Goal: Task Accomplishment & Management: Complete application form

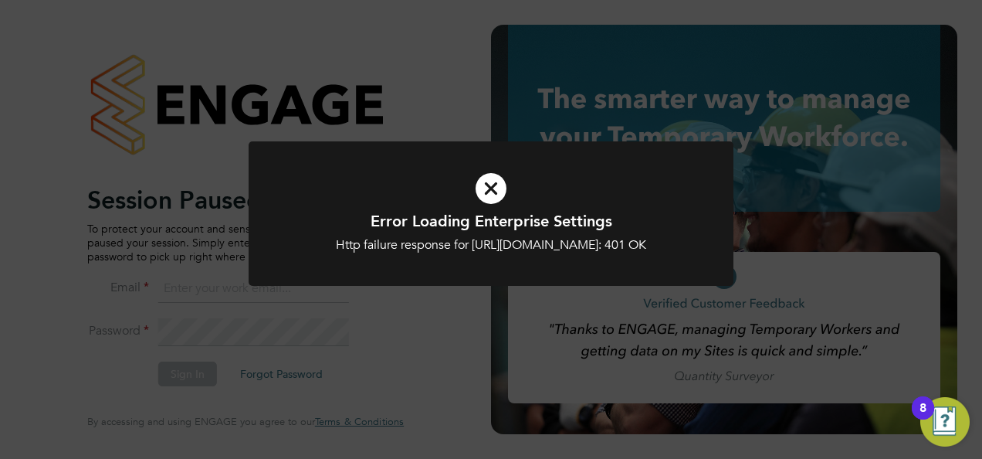
type input "[PERSON_NAME][EMAIL_ADDRESS][PERSON_NAME][DOMAIN_NAME]"
click at [498, 186] on icon at bounding box center [491, 188] width 402 height 60
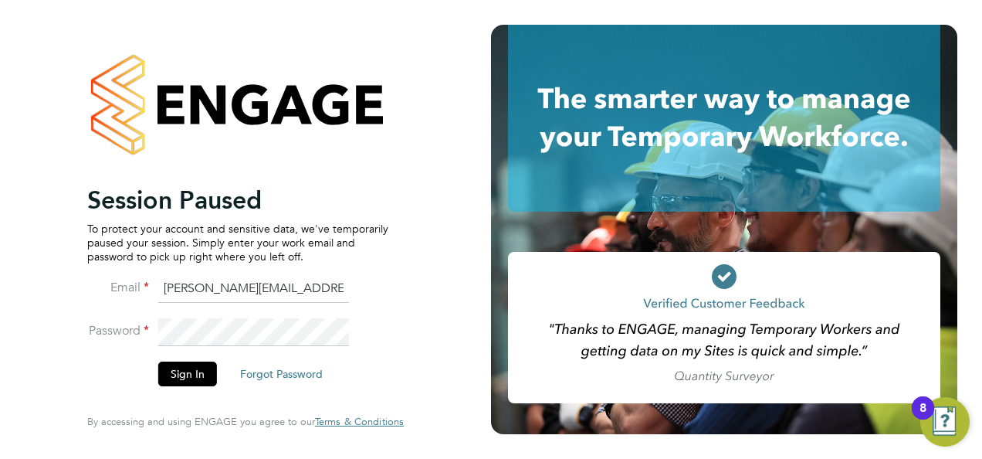
click at [498, 186] on div at bounding box center [724, 118] width 467 height 187
click at [194, 376] on button "Sign In" at bounding box center [187, 373] width 59 height 25
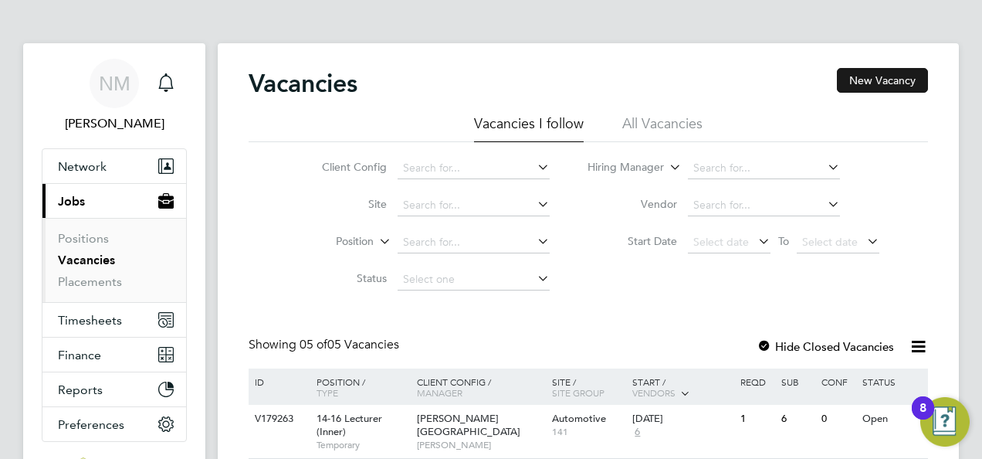
click at [870, 83] on button "New Vacancy" at bounding box center [882, 80] width 91 height 25
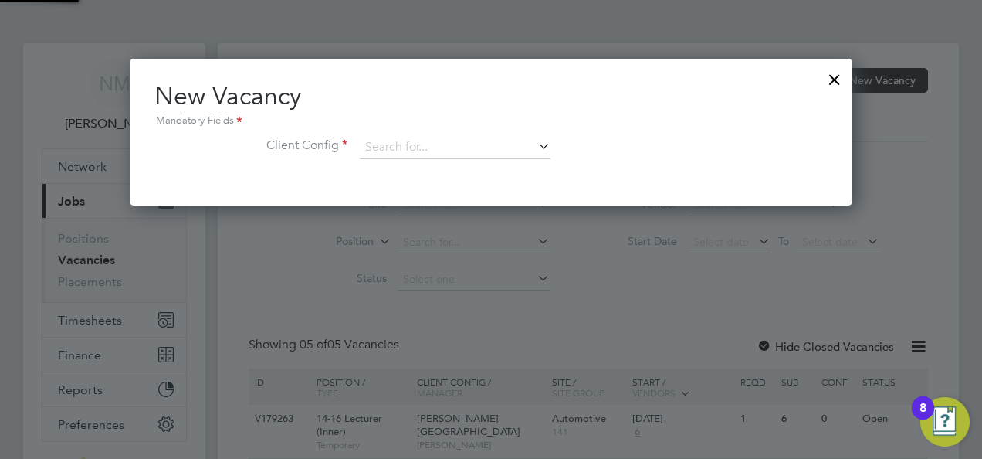
scroll to position [146, 723]
click at [838, 80] on div at bounding box center [835, 76] width 28 height 28
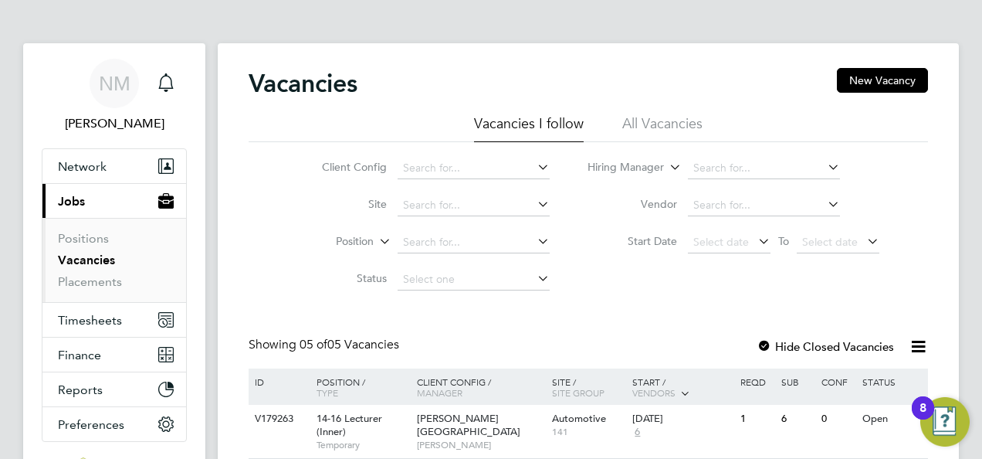
click at [935, 167] on div "Vacancies New Vacancy Vacancies I follow All Vacancies Client Config Site Posit…" at bounding box center [588, 395] width 741 height 704
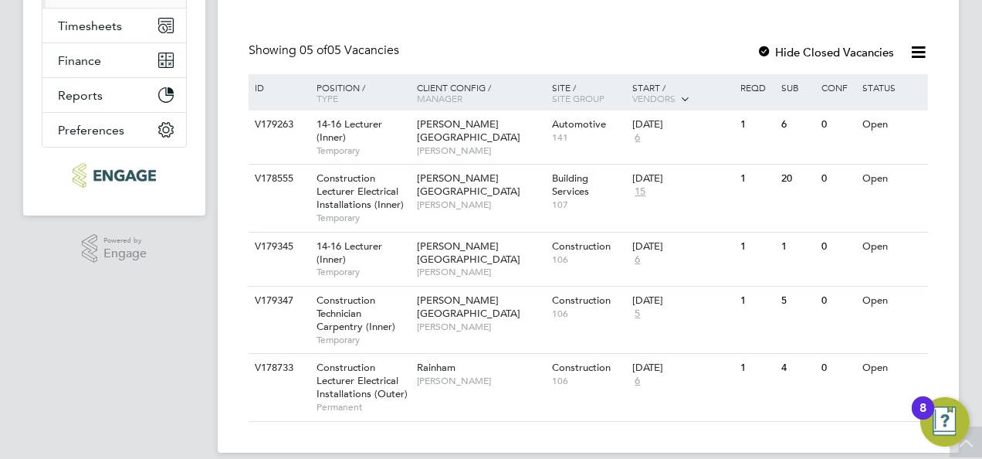
scroll to position [311, 0]
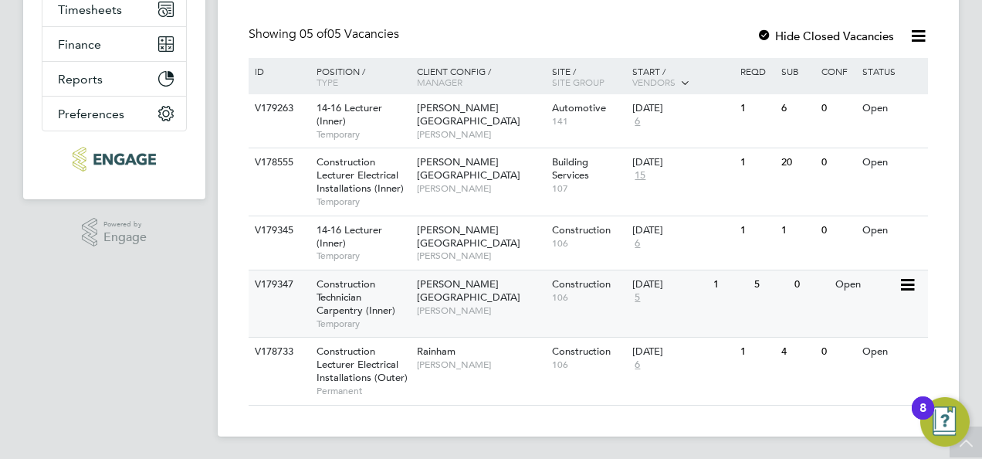
click at [566, 296] on span "106" at bounding box center [588, 297] width 73 height 12
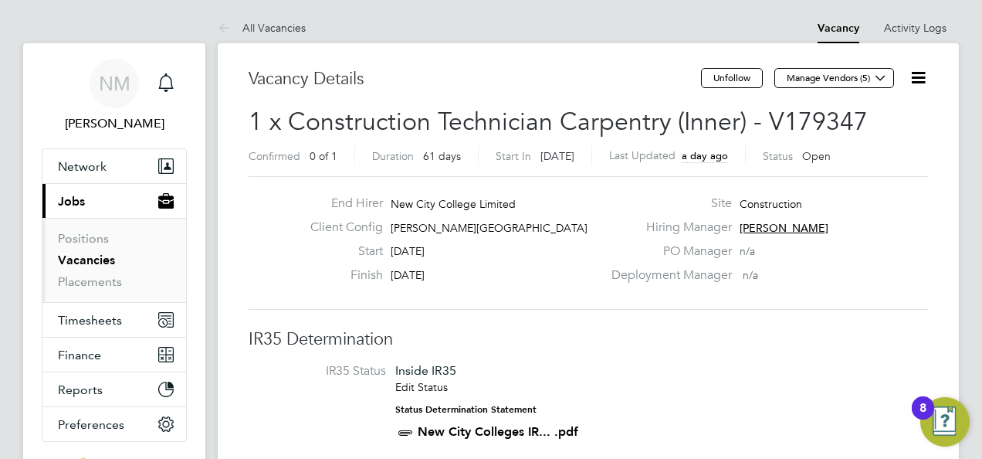
click at [920, 79] on icon at bounding box center [918, 77] width 19 height 19
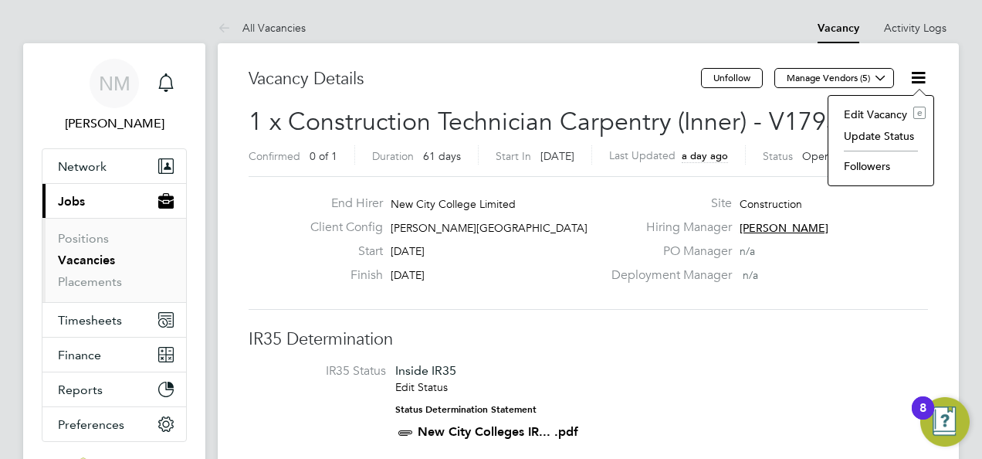
click at [887, 114] on li "Edit Vacancy e" at bounding box center [882, 115] width 90 height 22
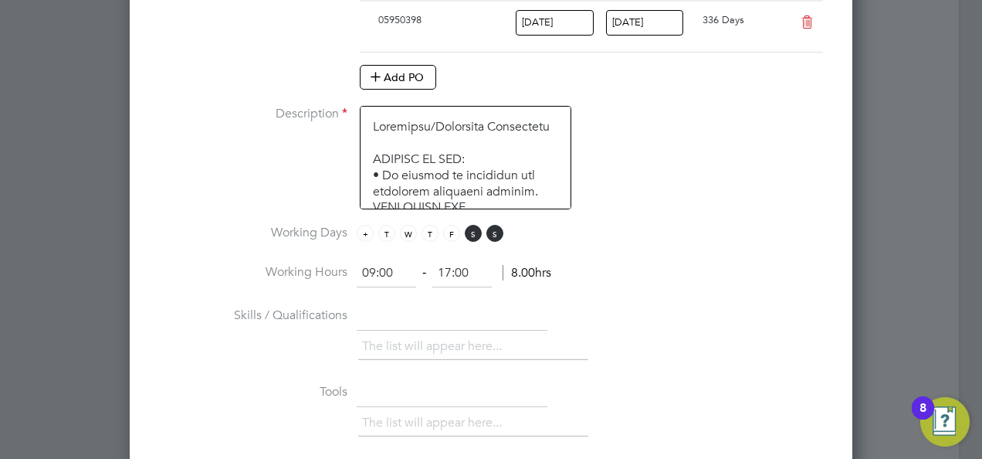
click at [368, 232] on span "M" at bounding box center [365, 233] width 17 height 17
click at [387, 231] on span "T" at bounding box center [386, 233] width 17 height 17
click at [411, 226] on span "W" at bounding box center [408, 233] width 17 height 17
click at [428, 226] on span "T" at bounding box center [430, 233] width 17 height 17
click at [448, 226] on span "F" at bounding box center [451, 233] width 17 height 17
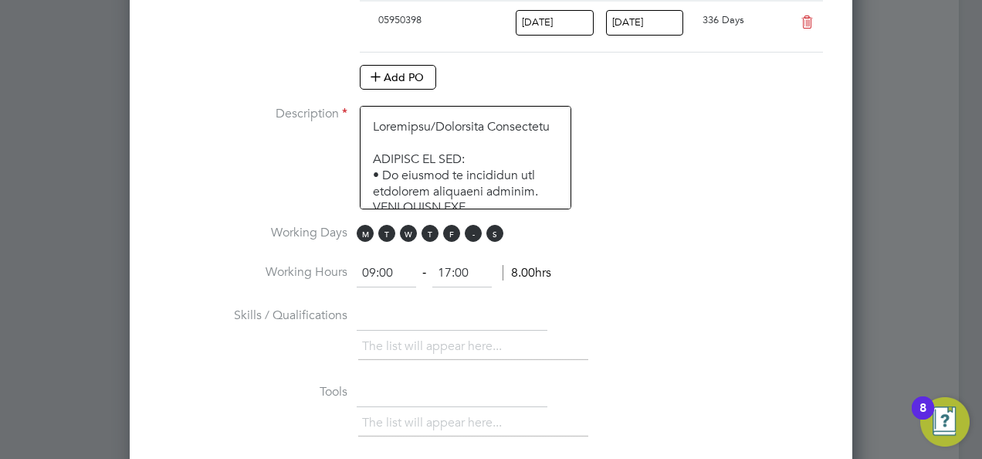
click at [471, 229] on span "S" at bounding box center [473, 233] width 17 height 17
click at [488, 229] on span "S" at bounding box center [495, 233] width 17 height 17
click at [687, 269] on li "Working Hours 09:00 ‐ 17:00 8.00hrs" at bounding box center [491, 281] width 674 height 43
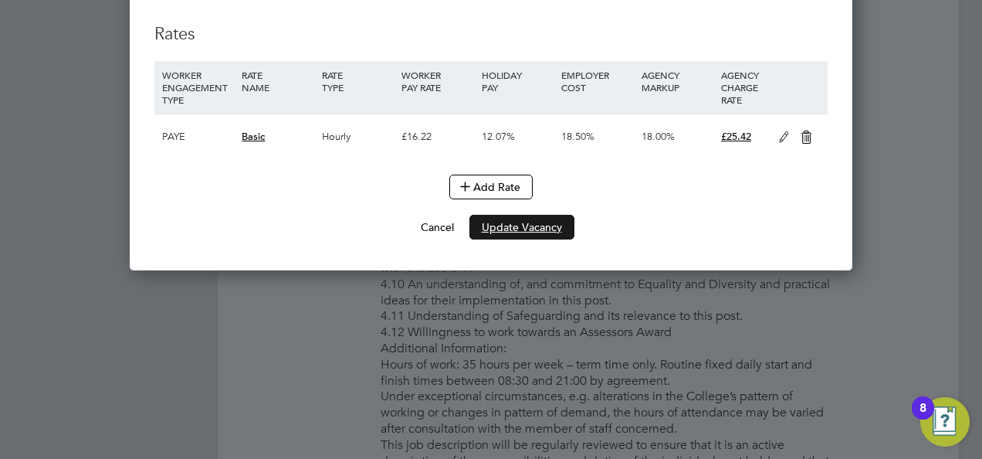
click at [539, 217] on button "Update Vacancy" at bounding box center [522, 227] width 105 height 25
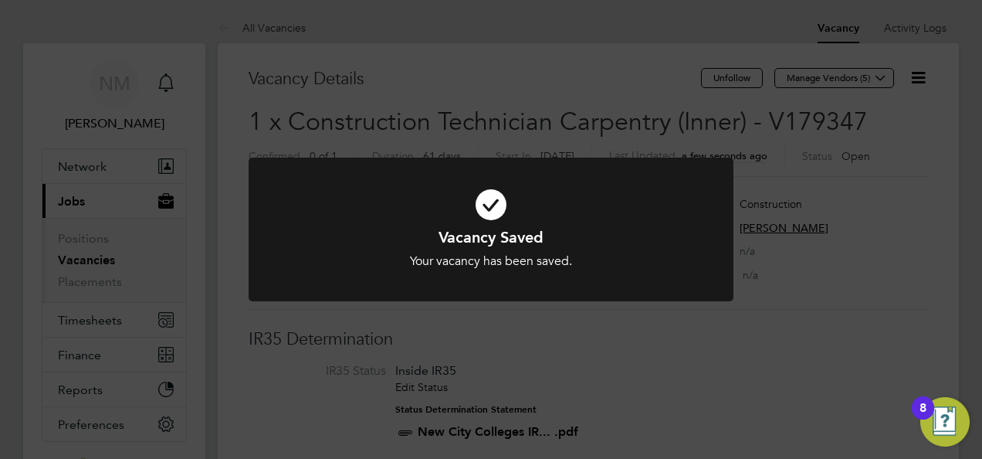
click at [782, 312] on div "Vacancy Saved Your vacancy has been saved. Cancel Okay" at bounding box center [491, 229] width 982 height 459
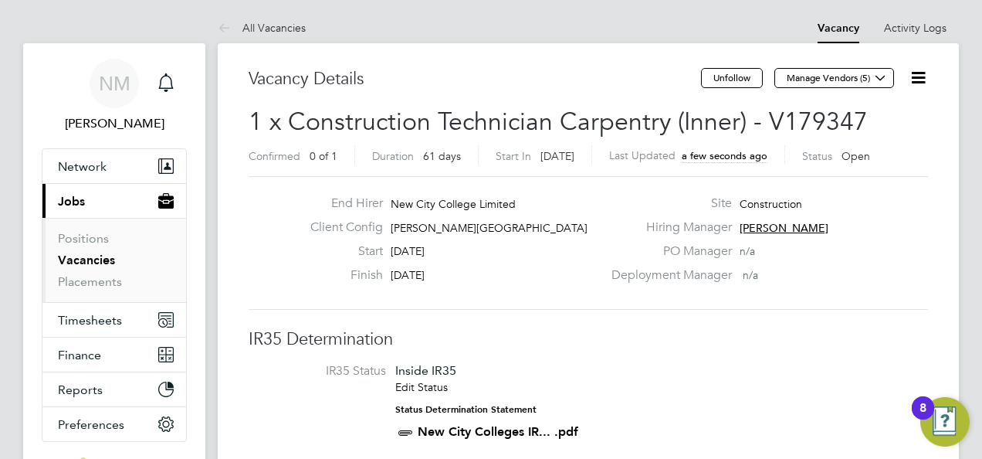
click at [101, 258] on link "Vacancies" at bounding box center [86, 260] width 57 height 15
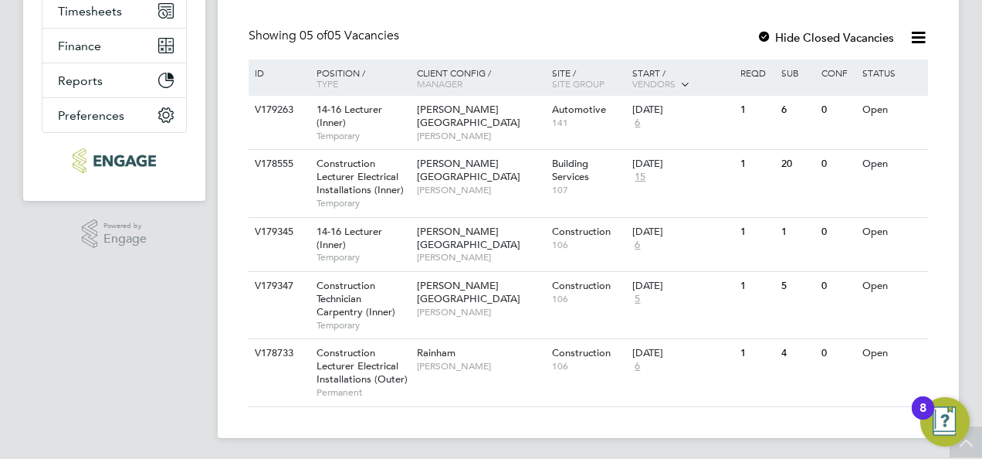
scroll to position [311, 0]
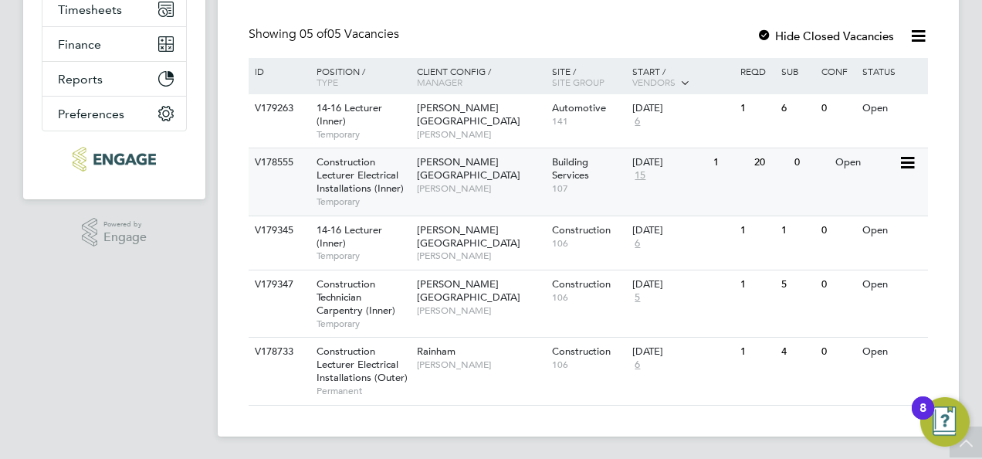
click at [456, 182] on div "Hackney Campus Nathan Morris" at bounding box center [480, 174] width 135 height 53
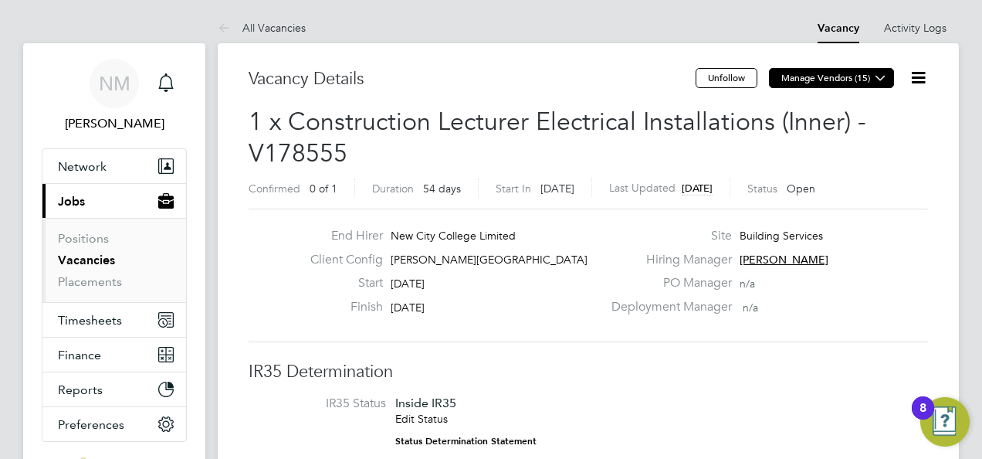
click at [877, 80] on icon at bounding box center [881, 78] width 12 height 12
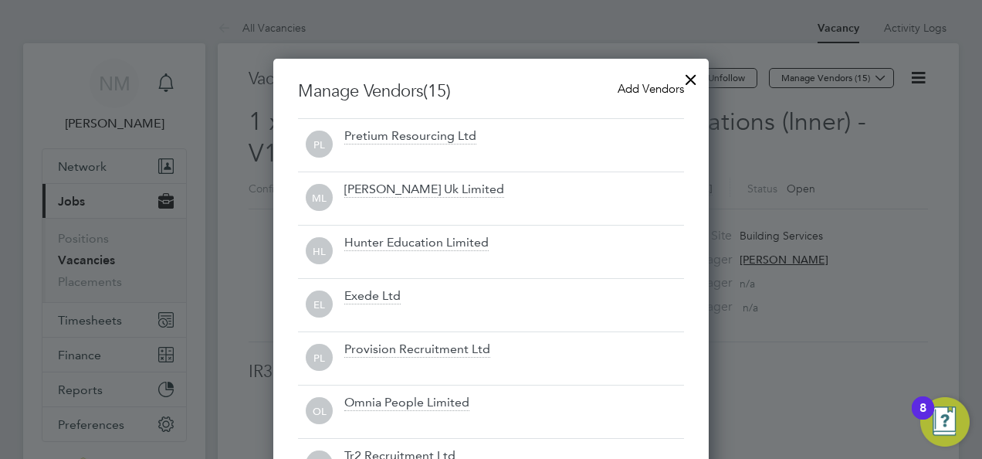
click at [789, 168] on div at bounding box center [491, 229] width 982 height 459
click at [694, 83] on div at bounding box center [691, 76] width 28 height 28
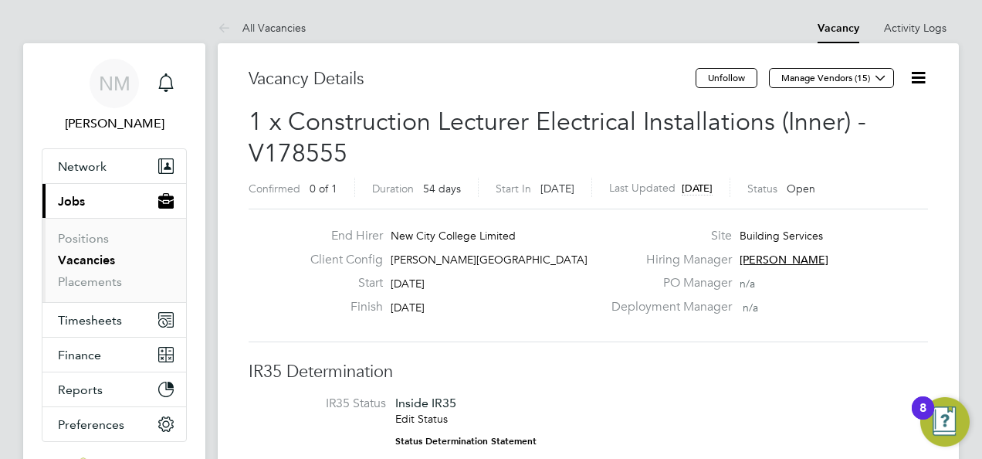
click at [94, 259] on link "Vacancies" at bounding box center [86, 260] width 57 height 15
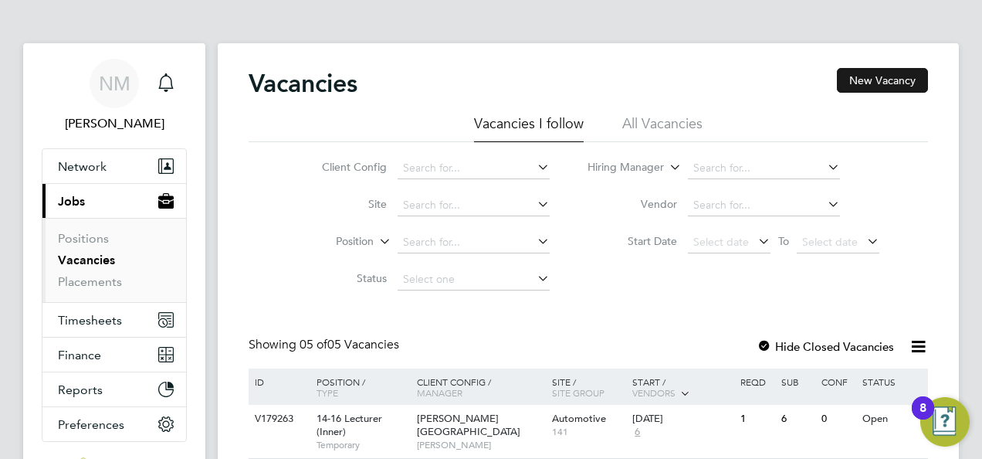
click at [864, 79] on button "New Vacancy" at bounding box center [882, 80] width 91 height 25
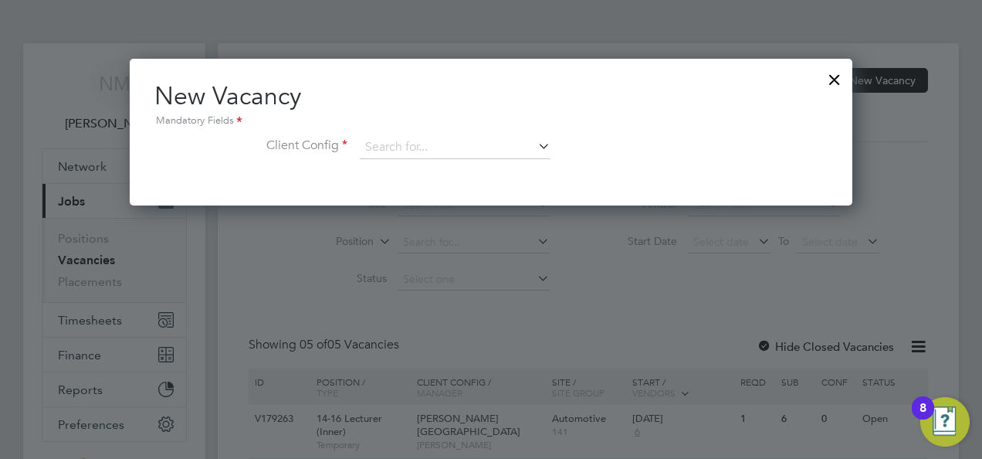
click at [535, 143] on icon at bounding box center [535, 146] width 0 height 22
click at [456, 287] on li "[PERSON_NAME][GEOGRAPHIC_DATA]" at bounding box center [466, 294] width 212 height 21
type input "[PERSON_NAME][GEOGRAPHIC_DATA]"
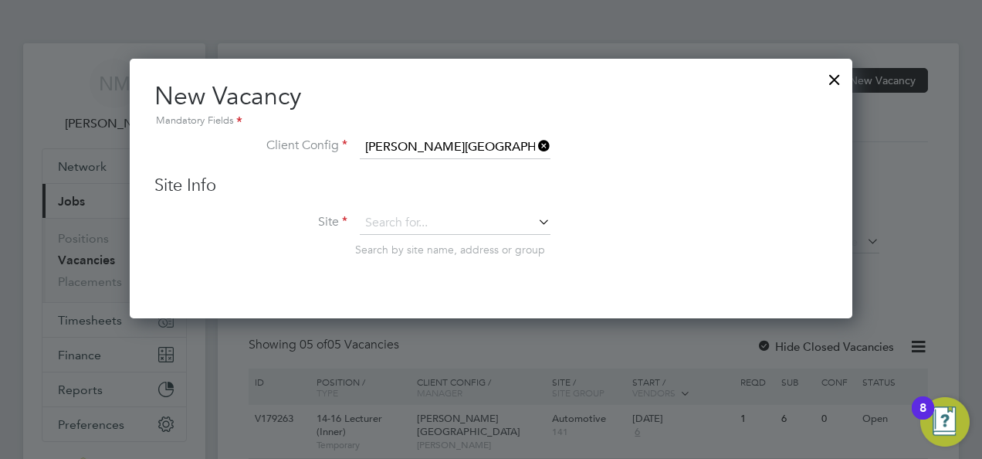
click at [535, 221] on icon at bounding box center [535, 222] width 0 height 22
click at [492, 346] on div "Vacancies New Vacancy Vacancies I follow All Vacancies Client Config Site Posit…" at bounding box center [588, 395] width 741 height 704
click at [535, 222] on icon at bounding box center [535, 222] width 0 height 22
click at [486, 341] on li "Building Services" at bounding box center [478, 348] width 236 height 21
type input "Building Services"
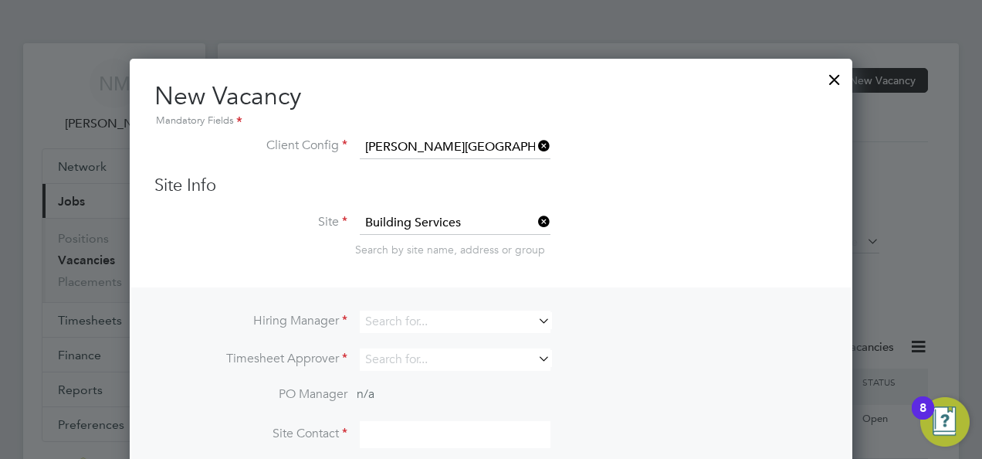
click at [535, 325] on icon at bounding box center [535, 321] width 0 height 22
type input "r"
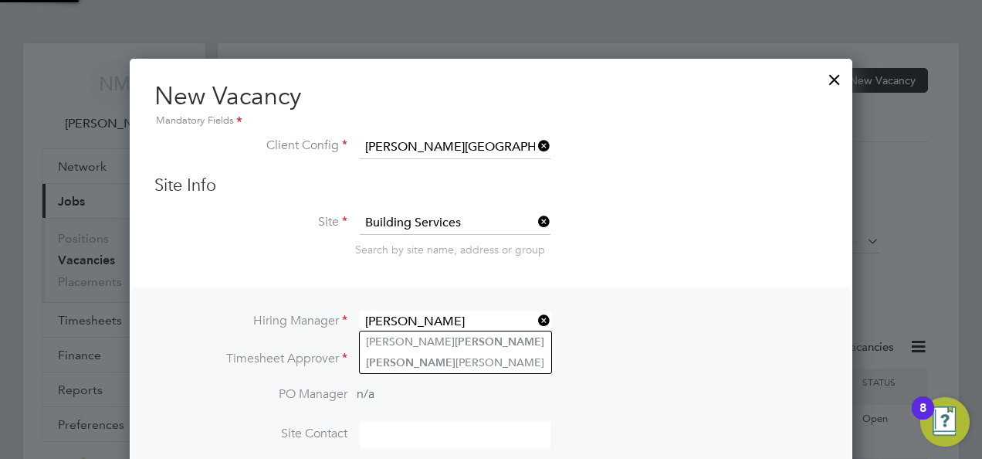
type input "Nathan"
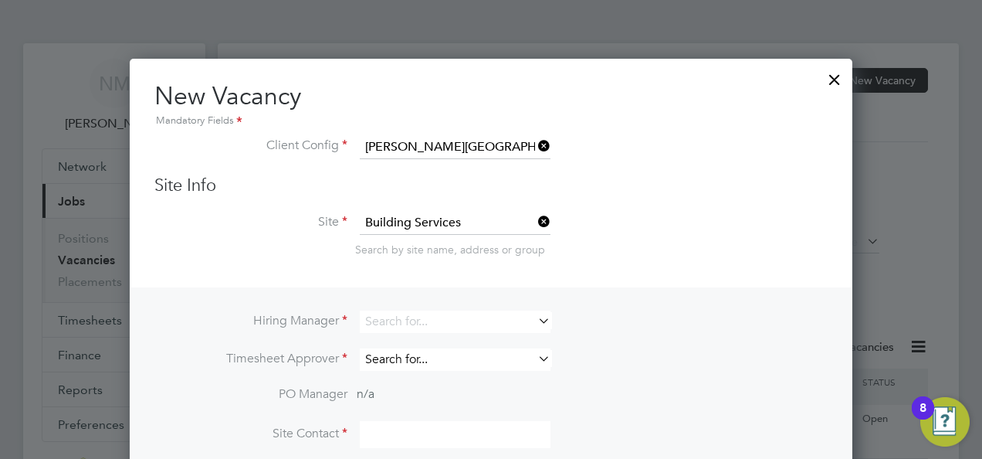
drag, startPoint x: 548, startPoint y: 325, endPoint x: 490, endPoint y: 356, distance: 65.7
click at [490, 356] on div "Hiring Manager Timesheet Approver PO Manager n/a Site Contact Site Contact Numb…" at bounding box center [491, 400] width 720 height 226
drag, startPoint x: 446, startPoint y: 301, endPoint x: 446, endPoint y: 320, distance: 18.5
click at [446, 320] on div "Hiring Manager Timesheet Approver PO Manager n/a Site Contact Site Contact Numb…" at bounding box center [491, 400] width 720 height 226
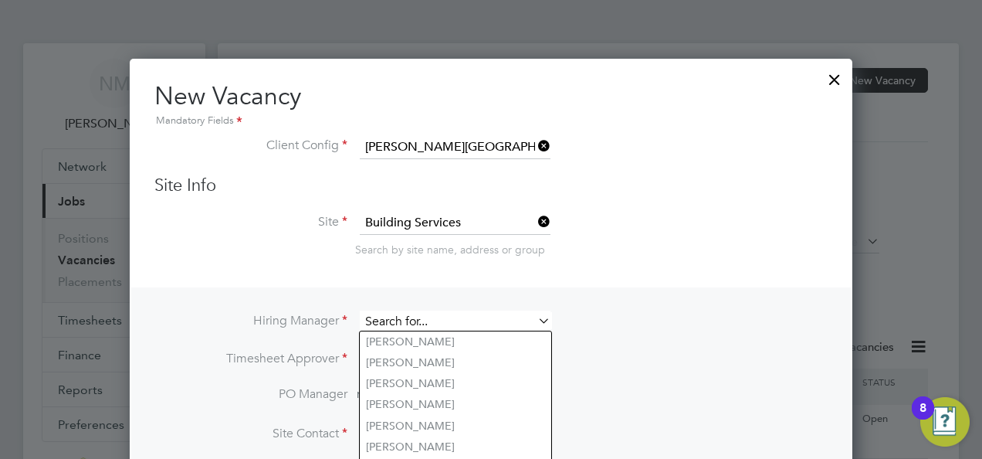
click at [446, 320] on input at bounding box center [455, 322] width 191 height 22
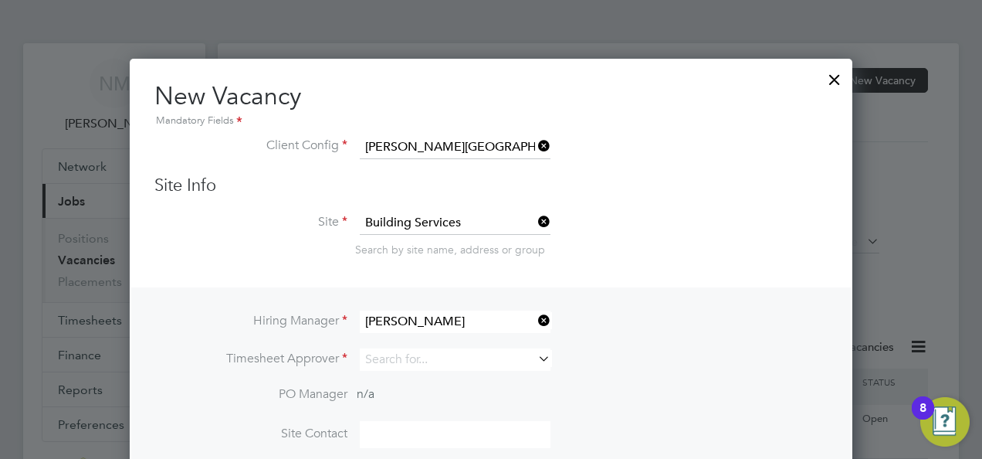
click at [428, 358] on li "Nathan Morris" at bounding box center [456, 362] width 192 height 21
type input "[PERSON_NAME]"
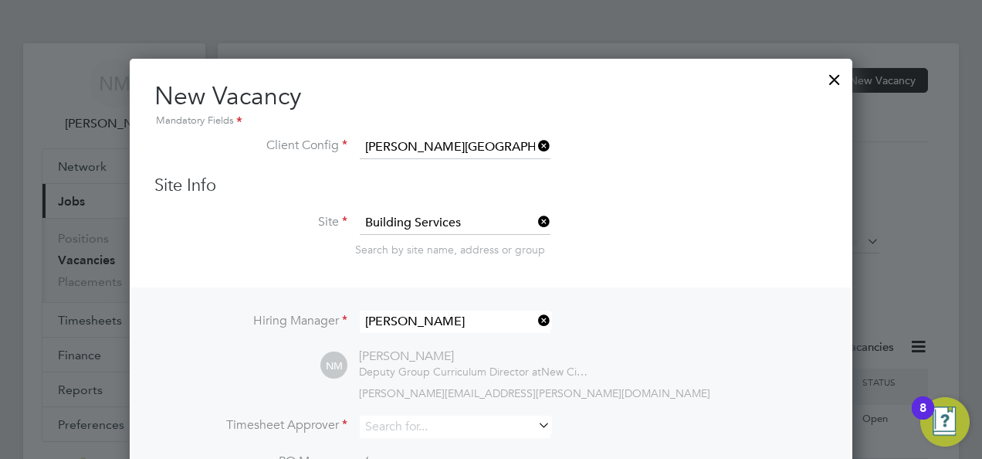
click at [819, 332] on li "Hiring Manager Nathan Morris" at bounding box center [491, 330] width 674 height 38
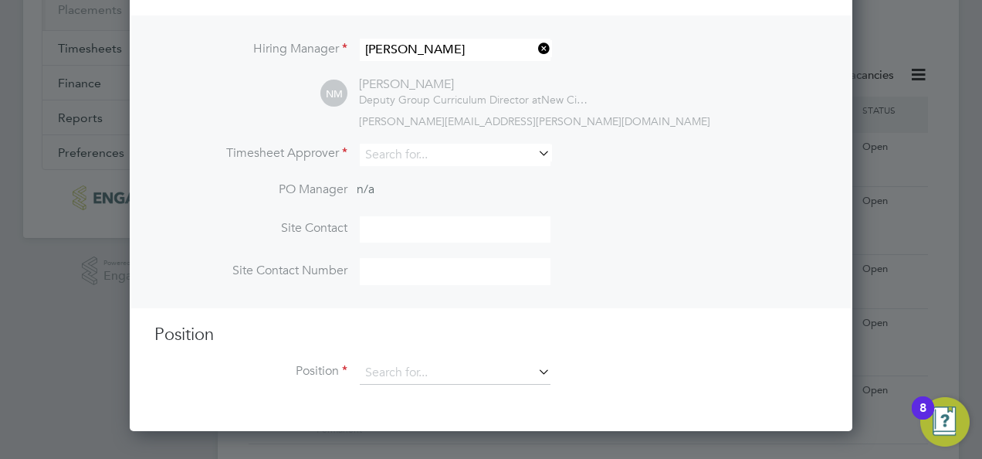
scroll to position [278, 0]
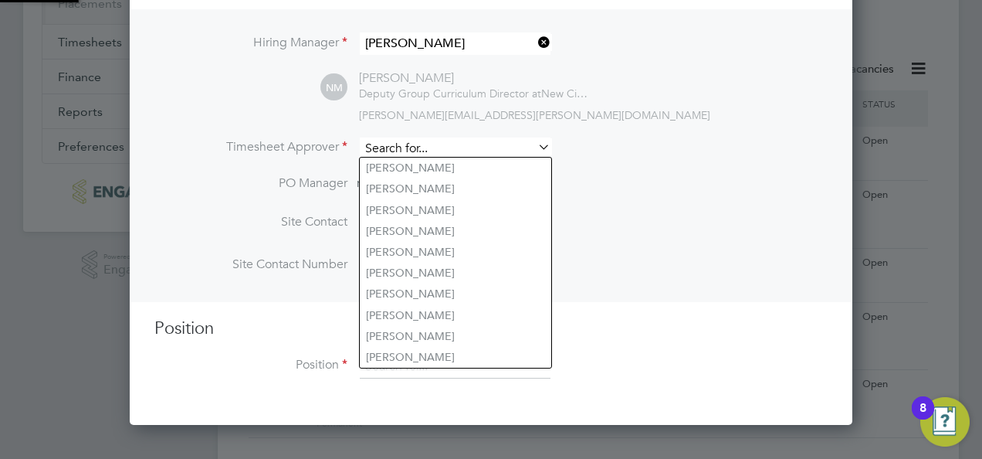
click at [449, 148] on input at bounding box center [455, 148] width 191 height 22
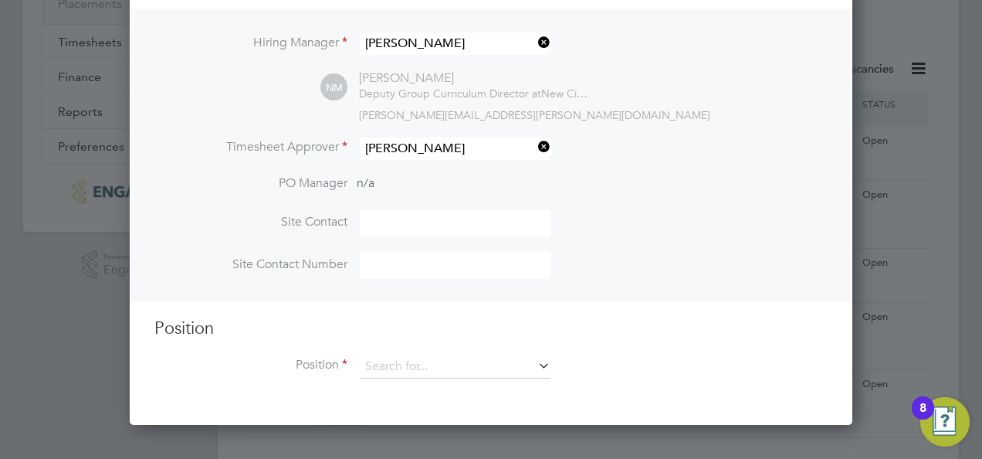
click at [433, 182] on li "Nathan Morris" at bounding box center [456, 188] width 192 height 21
type input "[PERSON_NAME]"
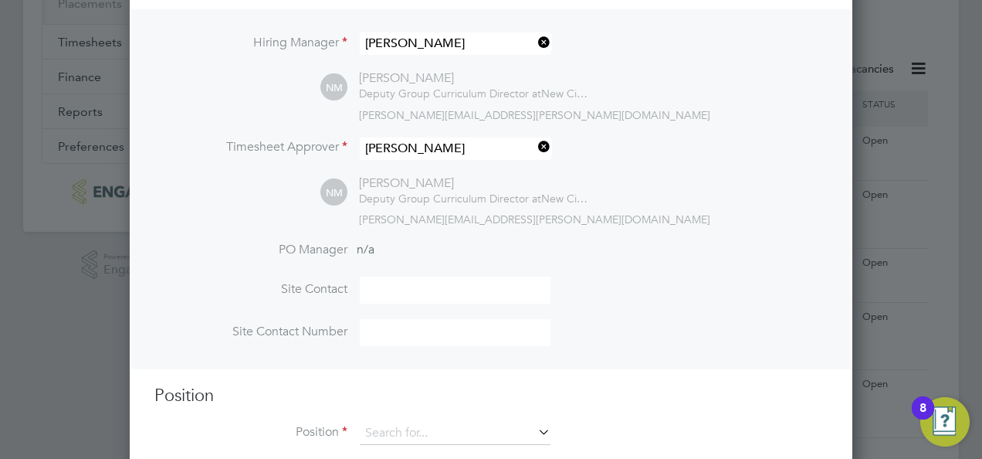
scroll to position [709, 723]
click at [708, 269] on li "PO Manager n/a" at bounding box center [491, 259] width 674 height 35
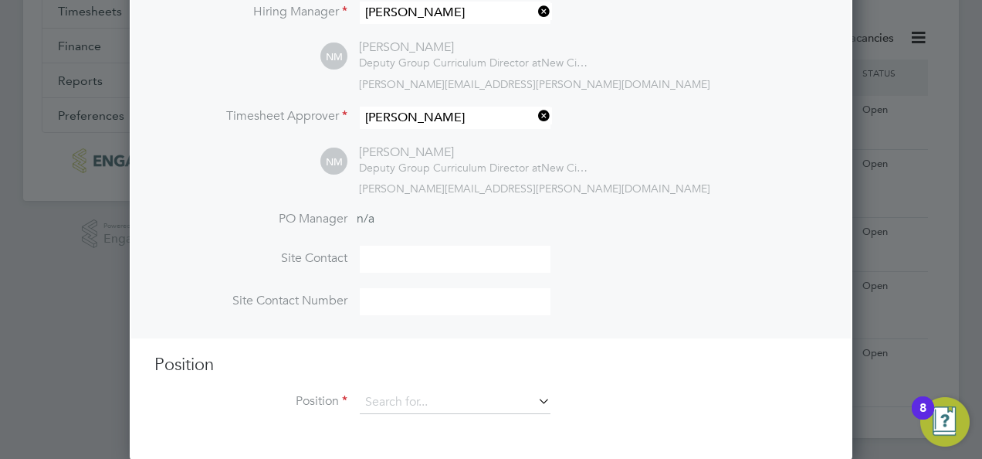
scroll to position [311, 0]
click at [535, 395] on icon at bounding box center [535, 400] width 0 height 22
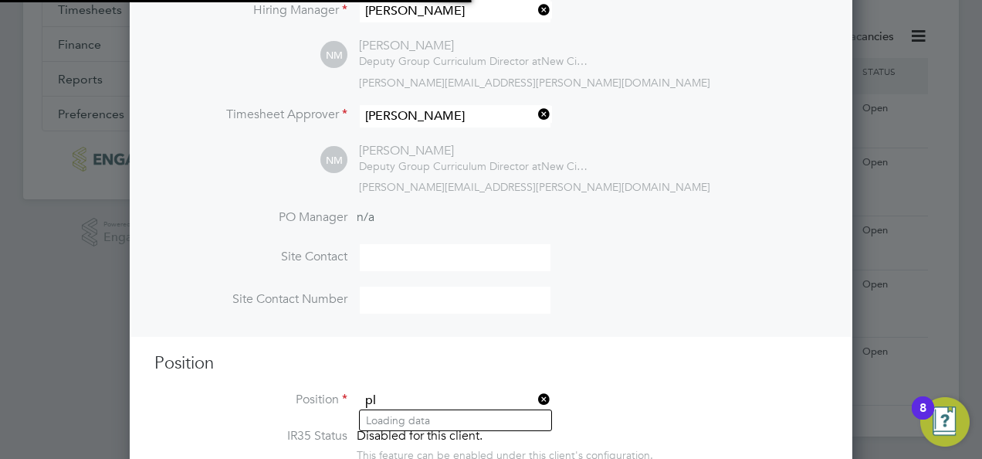
scroll to position [2369, 723]
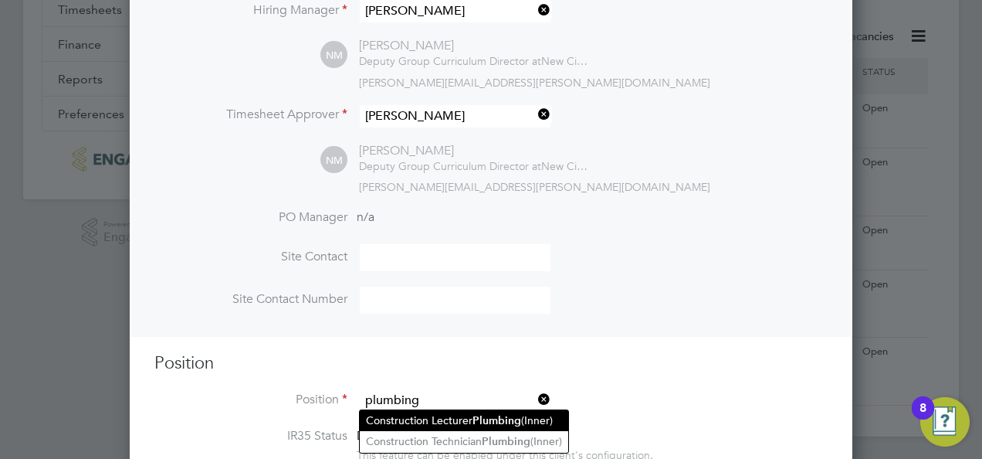
click at [532, 419] on li "Construction Lecturer Plumbing (Inner)" at bounding box center [464, 420] width 209 height 21
type input "Construction Lecturer Plumbing (Inner)"
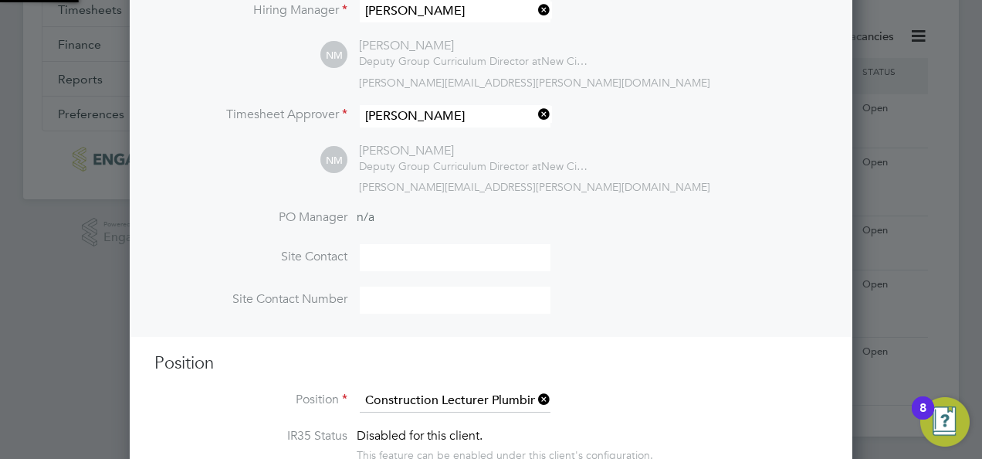
type textarea "PURPOSE OF JOB: • To teach and assess learning on a range of courses, which inc…"
click at [704, 395] on li "Position Construction Lecturer Plumbing (Inner)" at bounding box center [491, 408] width 674 height 39
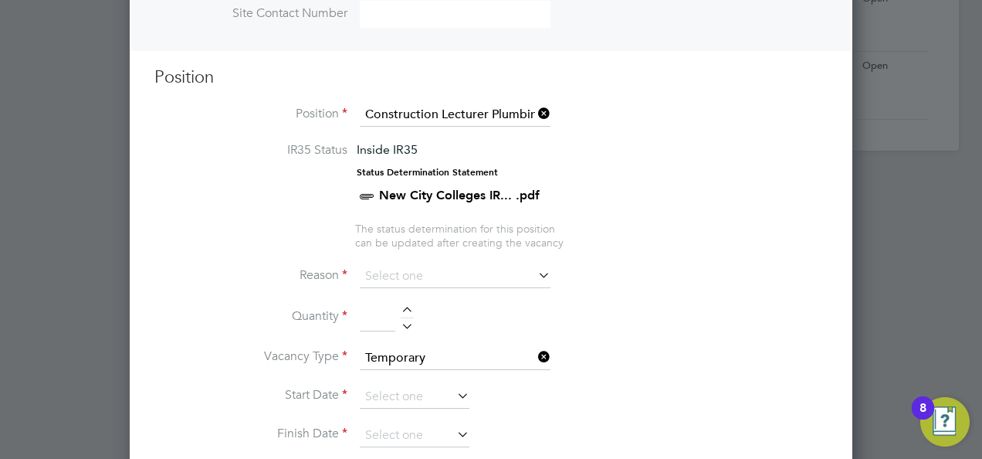
scroll to position [649, 0]
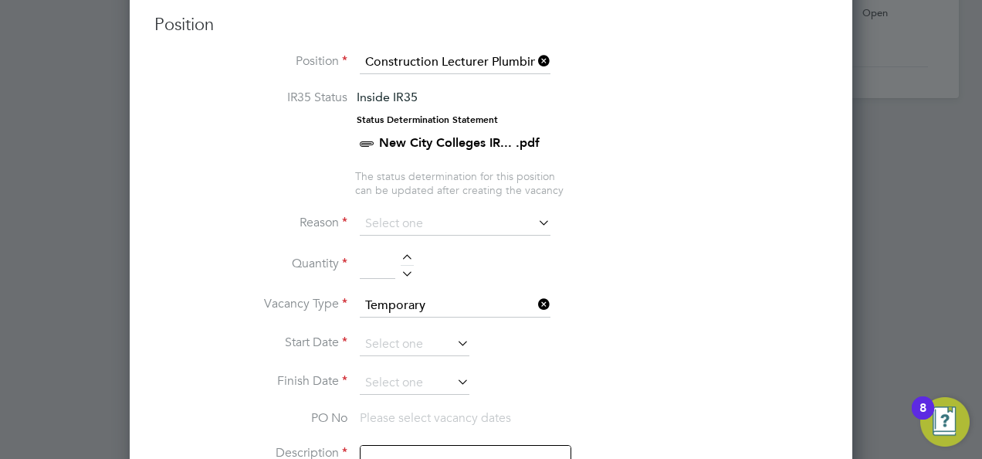
click at [535, 222] on icon at bounding box center [535, 223] width 0 height 22
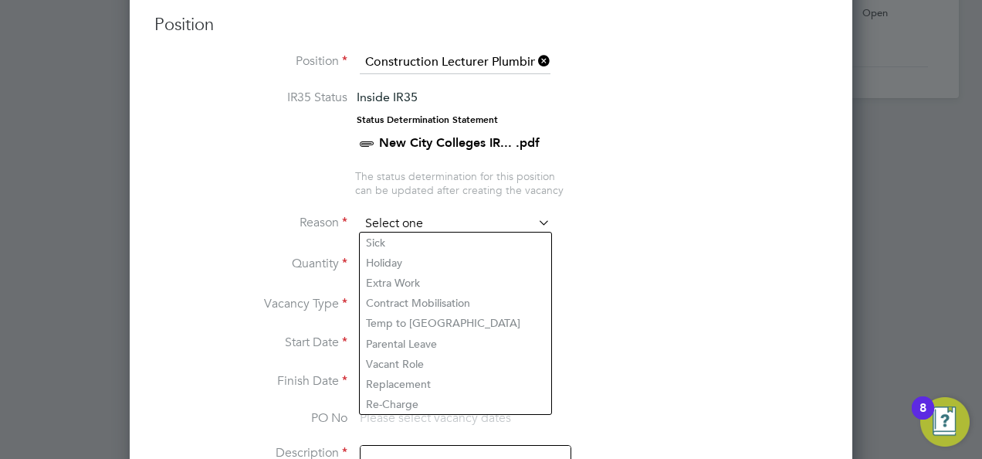
click at [527, 221] on input at bounding box center [455, 223] width 191 height 23
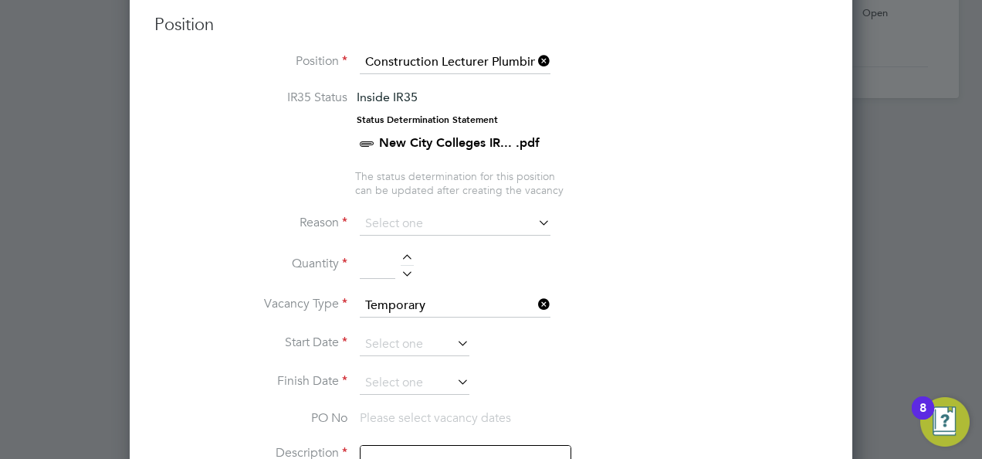
click at [494, 289] on li "Extra Work" at bounding box center [456, 283] width 192 height 20
type input "Extra Work"
drag, startPoint x: 657, startPoint y: 272, endPoint x: 361, endPoint y: 245, distance: 296.3
click at [361, 245] on li "Reason Extra Work" at bounding box center [491, 231] width 674 height 39
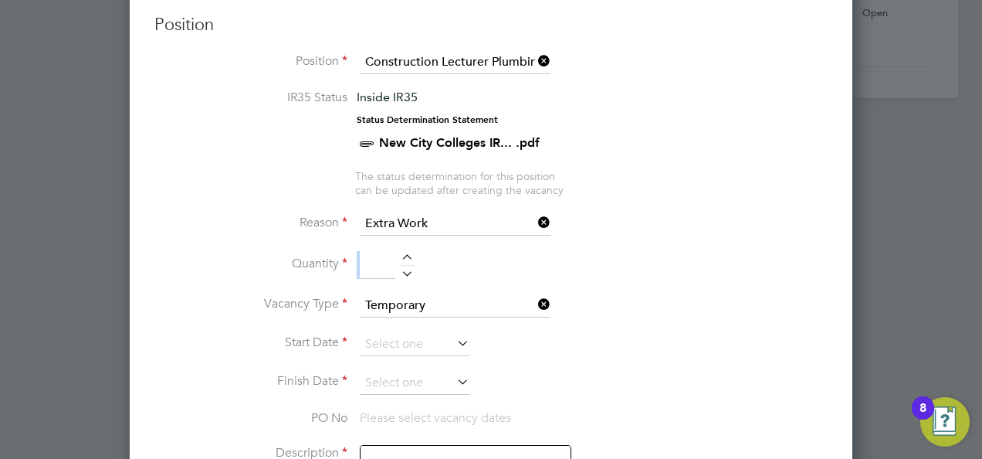
click at [373, 264] on input at bounding box center [378, 265] width 36 height 28
type input "1"
click at [644, 297] on li "Vacancy Type Temporary" at bounding box center [491, 313] width 674 height 39
click at [454, 341] on icon at bounding box center [454, 343] width 0 height 22
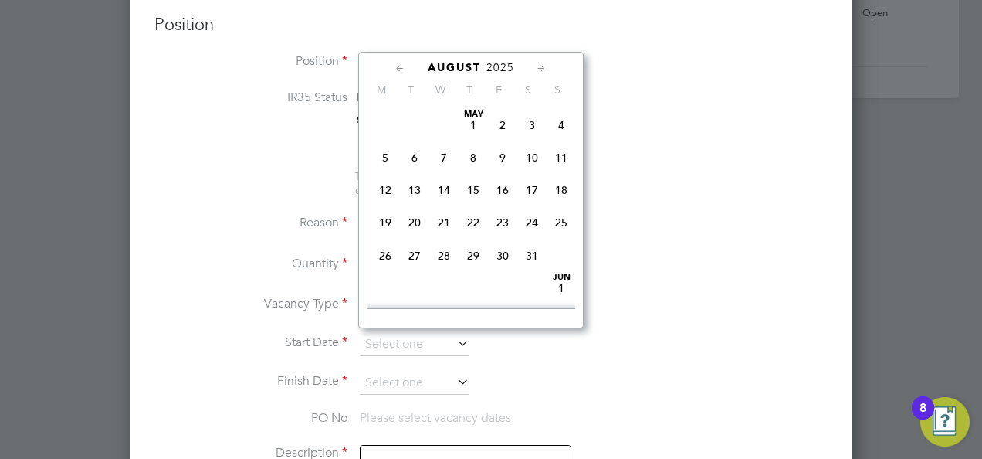
scroll to position [596, 0]
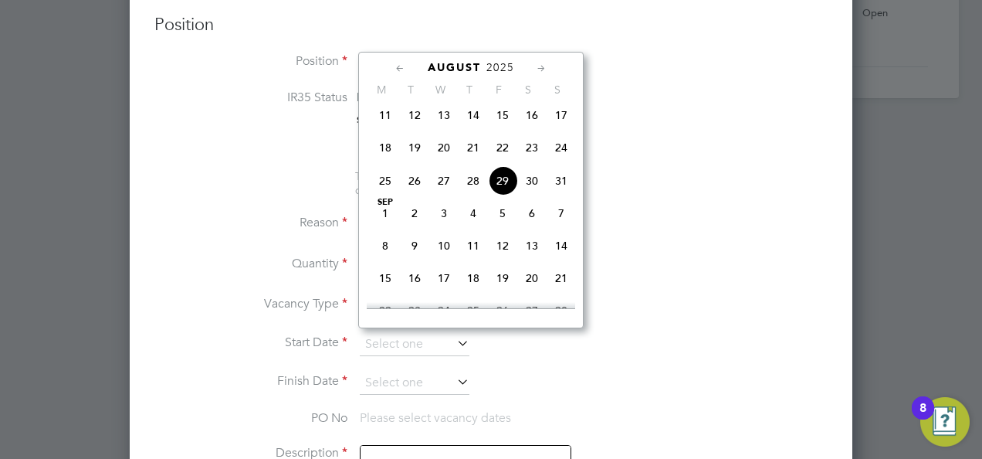
click at [385, 223] on span "Sep 1" at bounding box center [385, 213] width 29 height 29
type input "[DATE]"
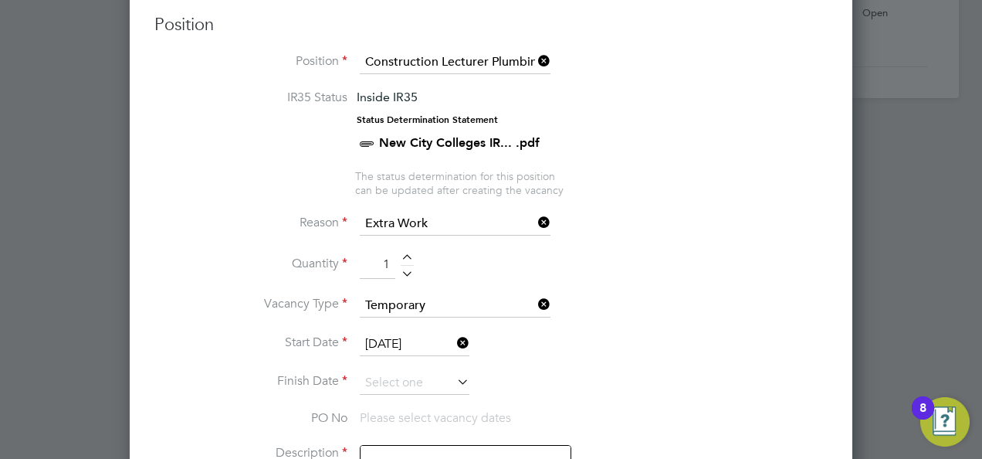
click at [646, 342] on li "Start Date 01 Sep 2025" at bounding box center [491, 352] width 674 height 39
click at [454, 374] on icon at bounding box center [454, 382] width 0 height 22
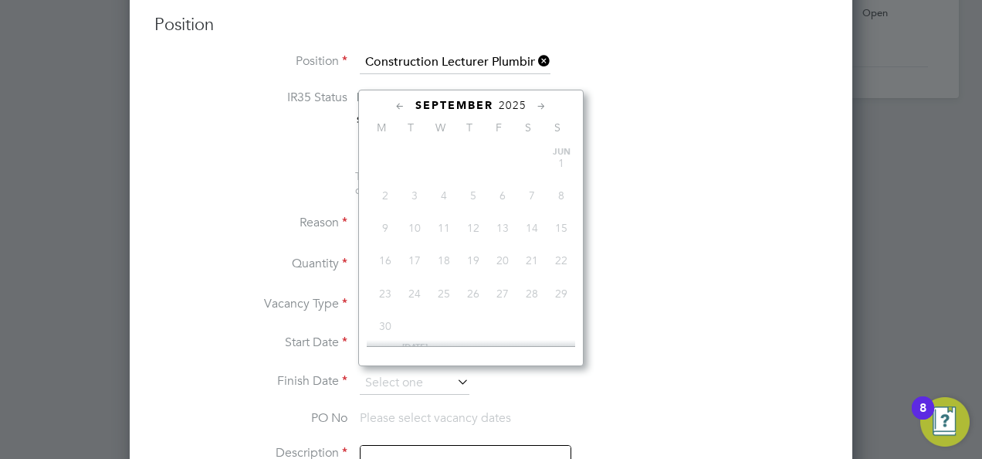
scroll to position [463, 0]
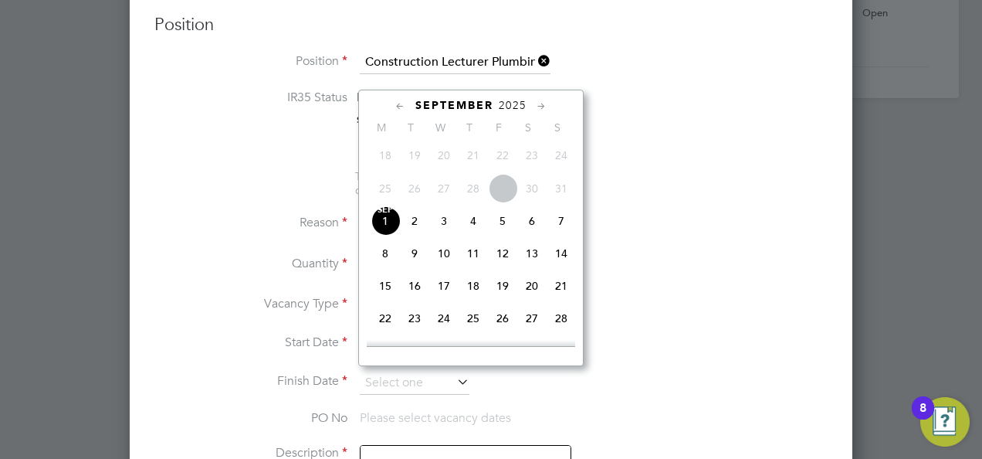
click at [538, 105] on icon at bounding box center [541, 106] width 15 height 17
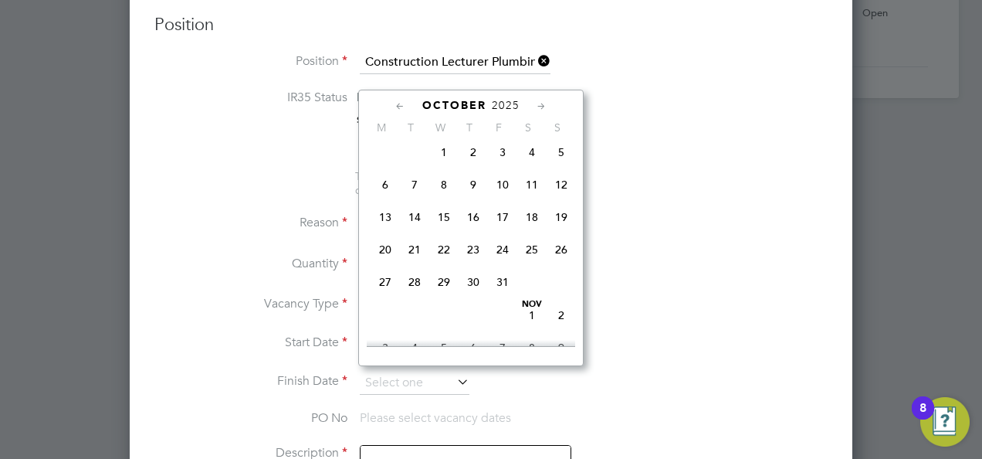
click at [502, 290] on span "31" at bounding box center [502, 281] width 29 height 29
type input "[DATE]"
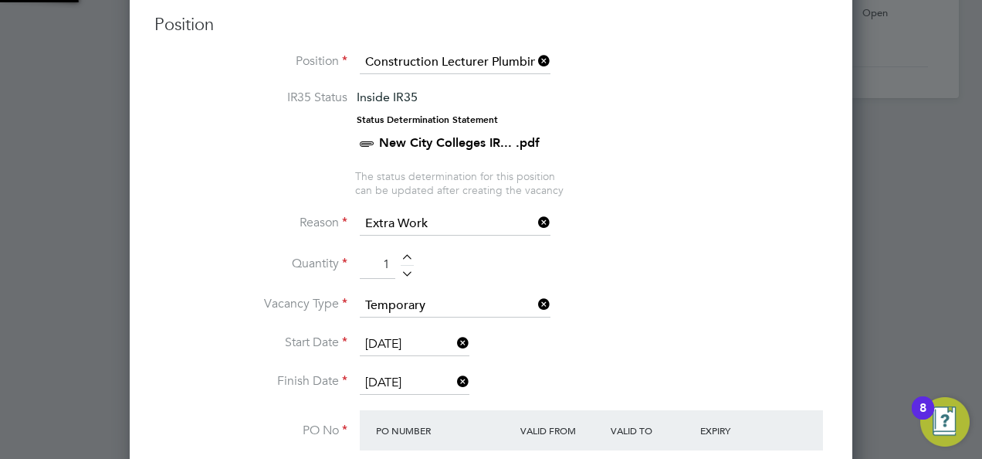
scroll to position [26, 145]
click at [671, 302] on li "Vacancy Type Temporary" at bounding box center [491, 313] width 674 height 39
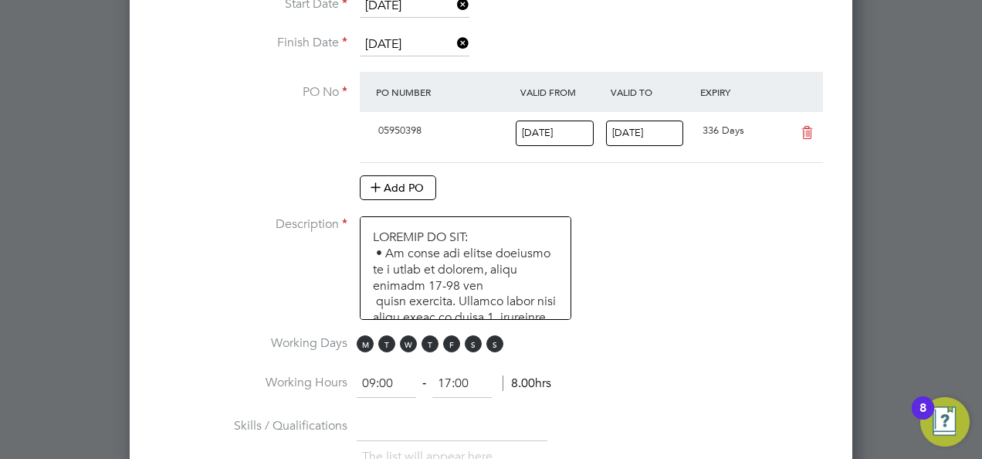
scroll to position [989, 0]
click at [473, 337] on span "S" at bounding box center [473, 342] width 17 height 17
click at [492, 337] on span "S" at bounding box center [495, 342] width 17 height 17
click at [647, 334] on li "Working Days M T W T F S S" at bounding box center [491, 351] width 674 height 35
click at [797, 300] on li "Description" at bounding box center [491, 274] width 674 height 119
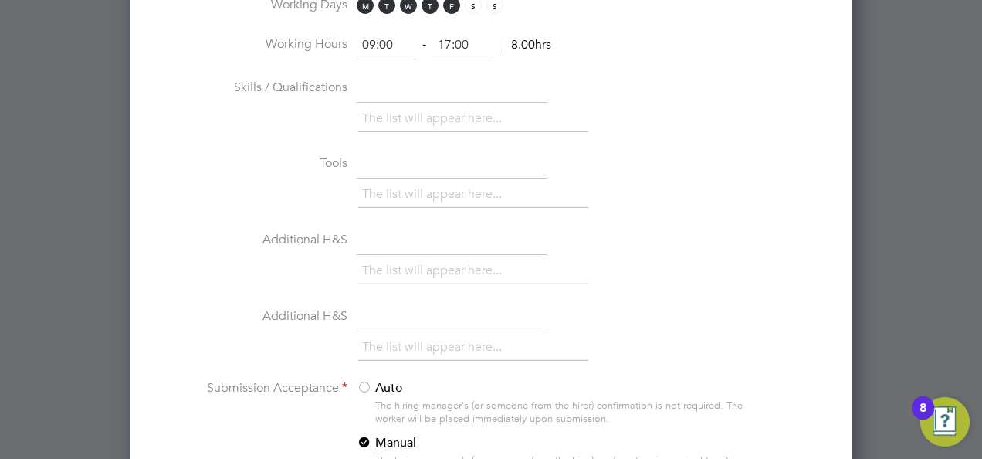
scroll to position [1329, 0]
click at [477, 334] on li "The list will appear here..." at bounding box center [435, 344] width 146 height 21
click at [728, 331] on div "The list will appear here..." at bounding box center [593, 346] width 470 height 31
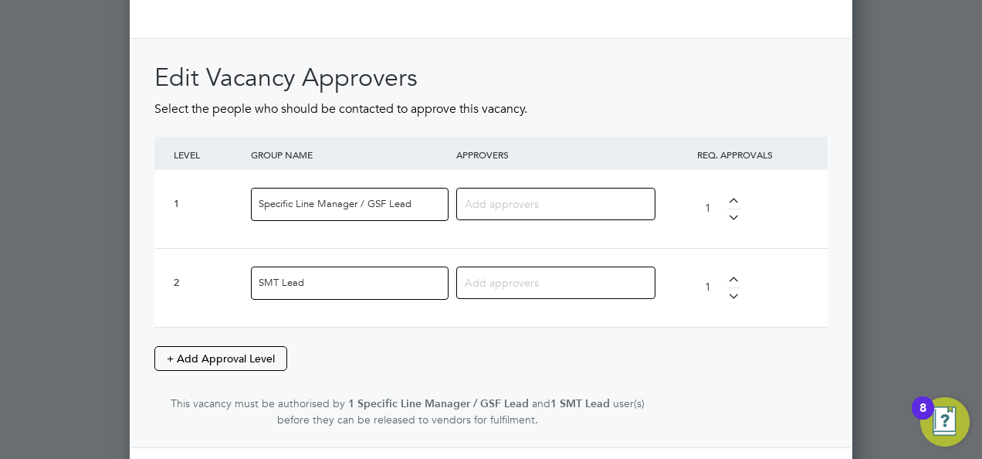
scroll to position [2017, 0]
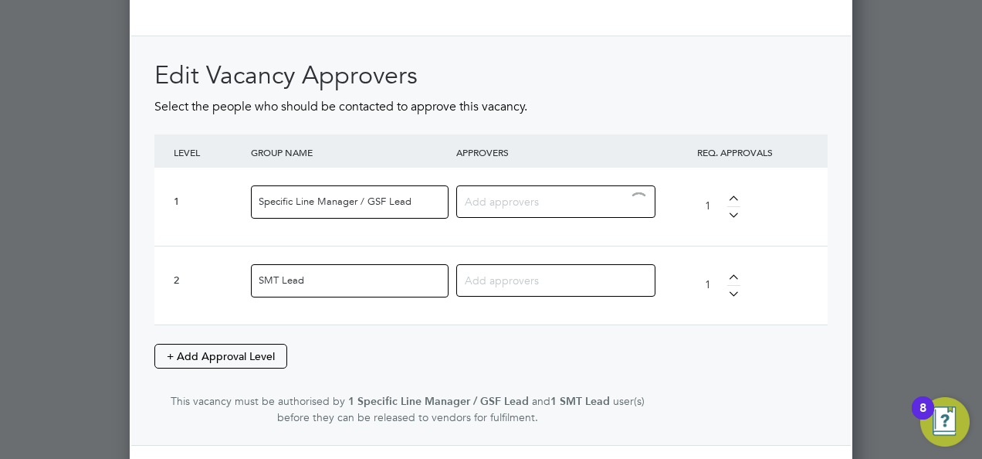
click at [528, 194] on input at bounding box center [550, 201] width 171 height 20
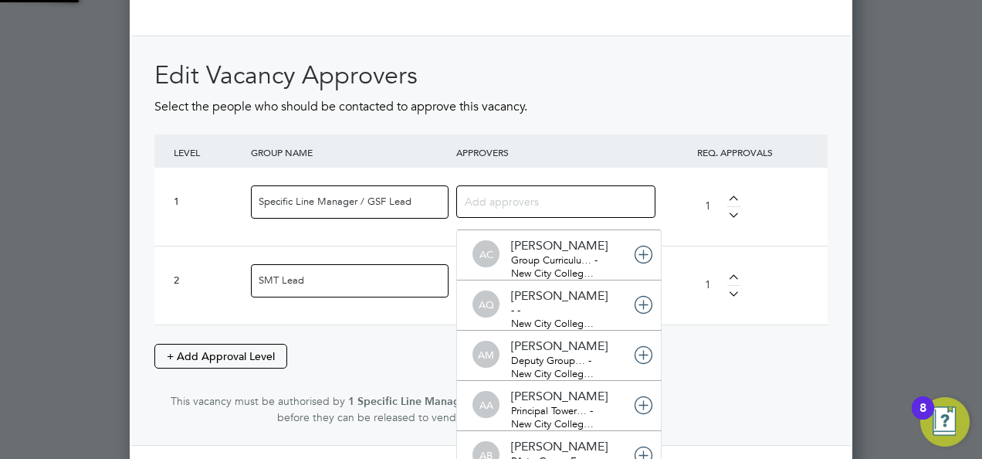
scroll to position [15, 108]
type input "step"
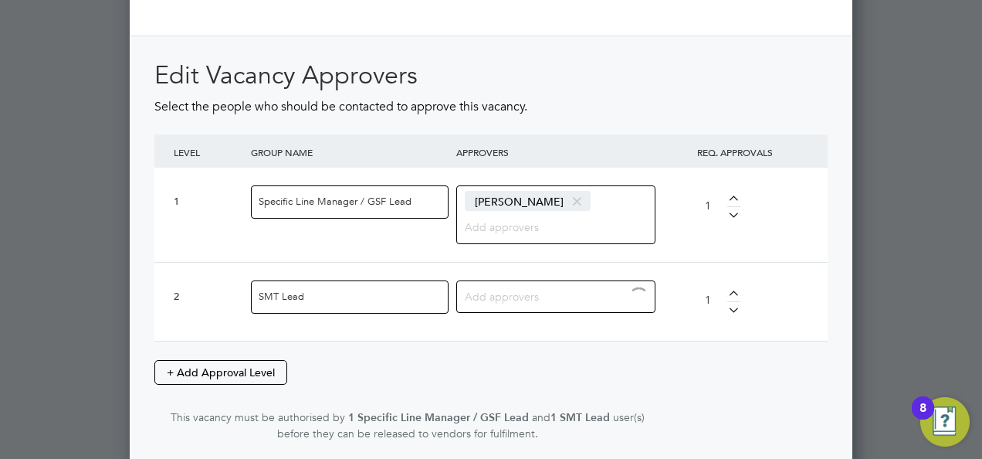
click at [521, 286] on input at bounding box center [550, 296] width 171 height 20
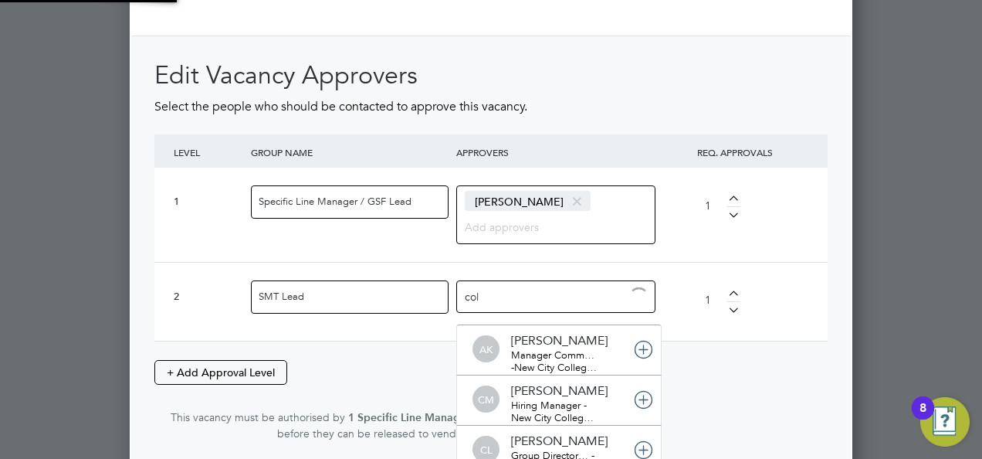
type input "coll"
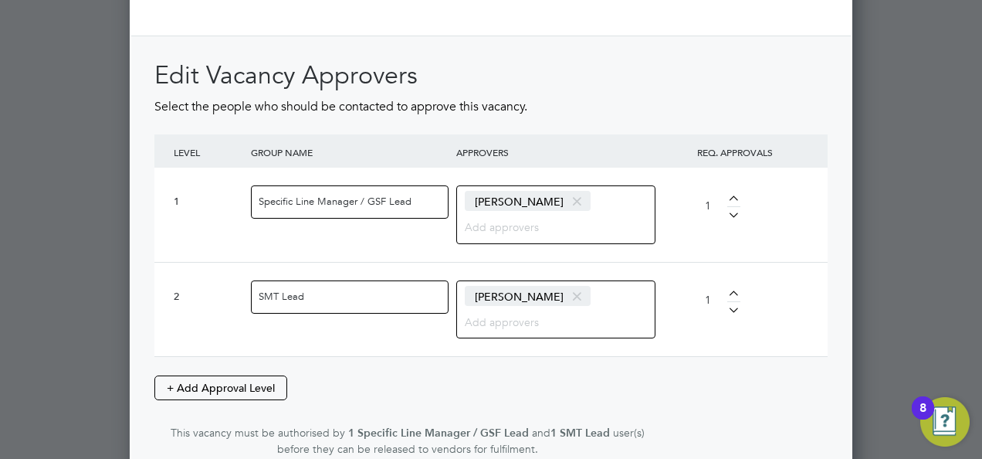
click at [858, 290] on div at bounding box center [491, 229] width 982 height 459
click at [833, 327] on div "Edit Vacancy Approvers Select the people who should be contacted to approve thi…" at bounding box center [491, 257] width 720 height 443
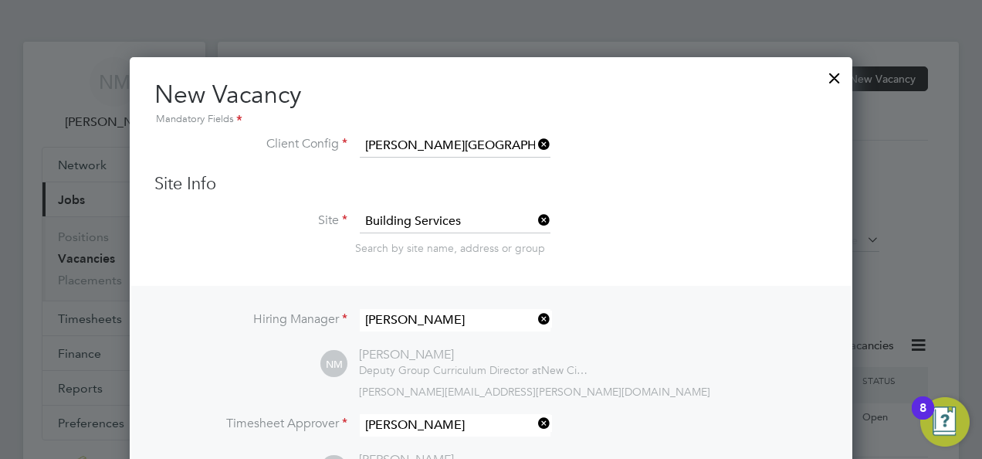
click at [803, 311] on li "Hiring Manager Nathan Morris" at bounding box center [491, 328] width 674 height 38
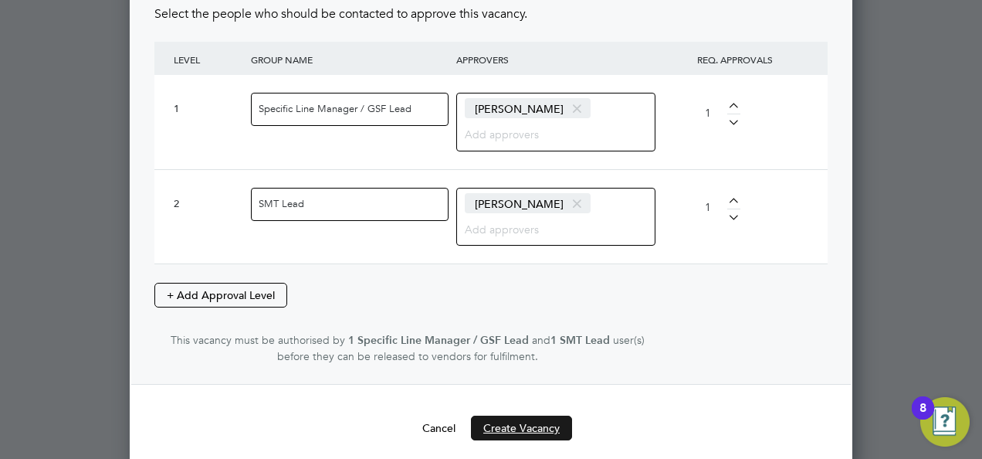
click at [518, 416] on button "Create Vacancy" at bounding box center [521, 428] width 101 height 25
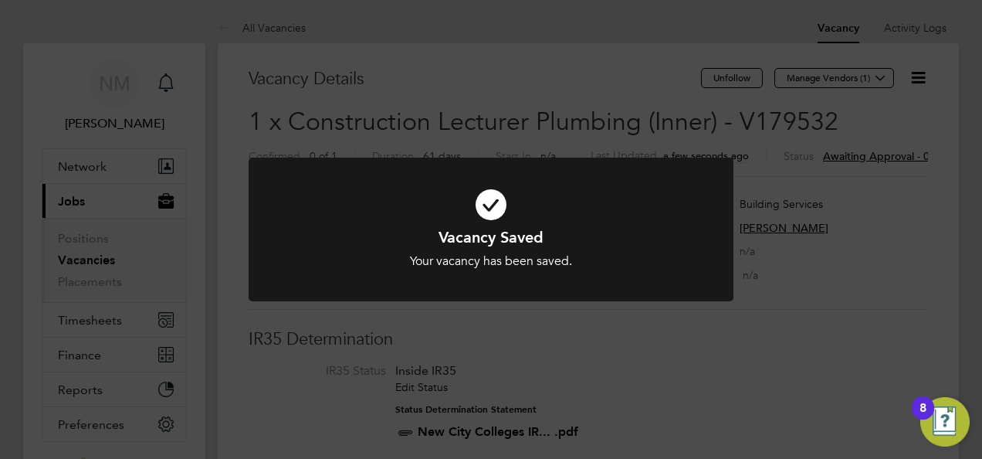
click at [518, 412] on div "Vacancy Saved Your vacancy has been saved. Cancel Okay" at bounding box center [491, 229] width 982 height 459
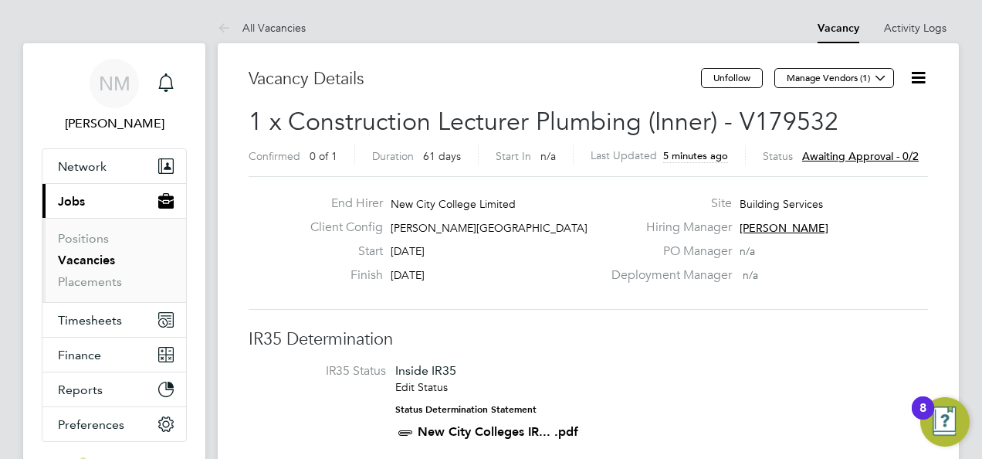
click at [88, 261] on link "Vacancies" at bounding box center [86, 260] width 57 height 15
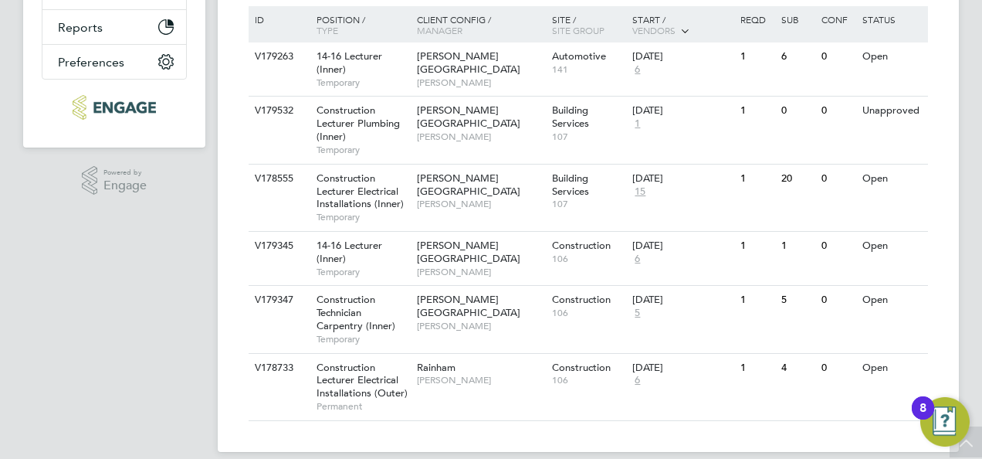
scroll to position [366, 0]
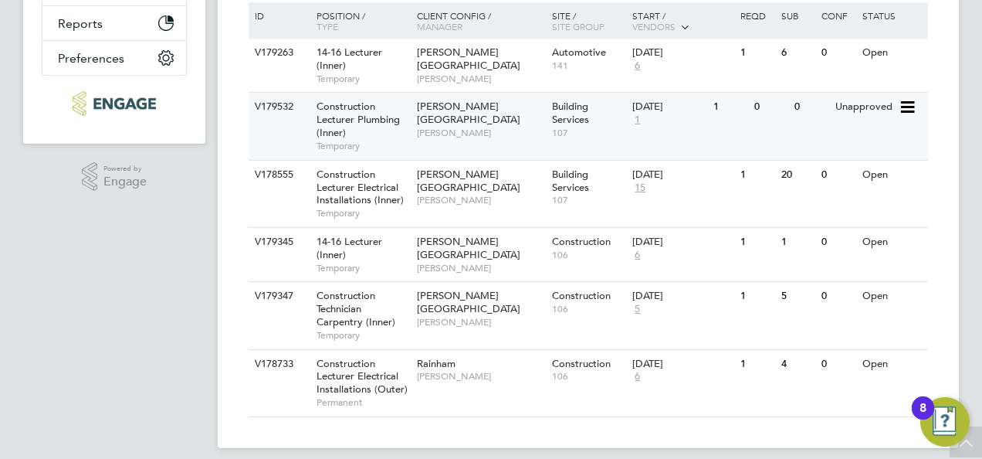
click at [911, 107] on icon at bounding box center [906, 107] width 15 height 19
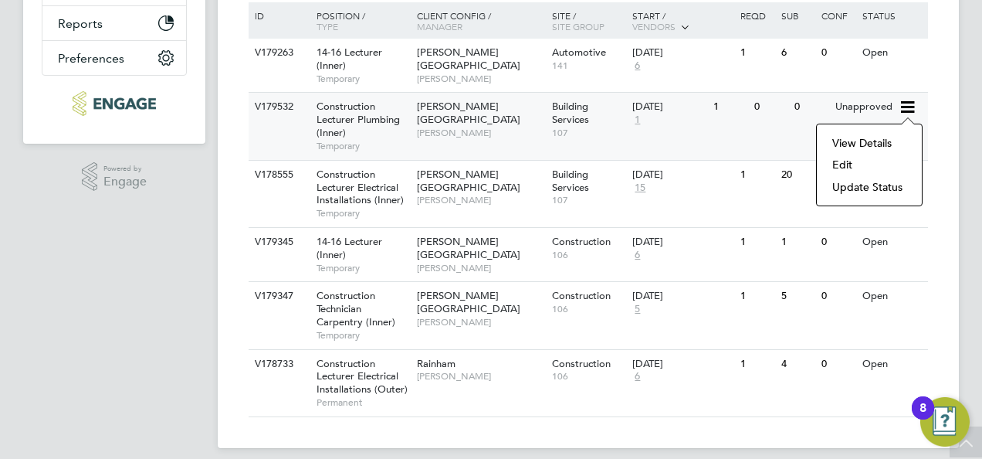
click at [877, 190] on li "Update Status" at bounding box center [870, 187] width 90 height 22
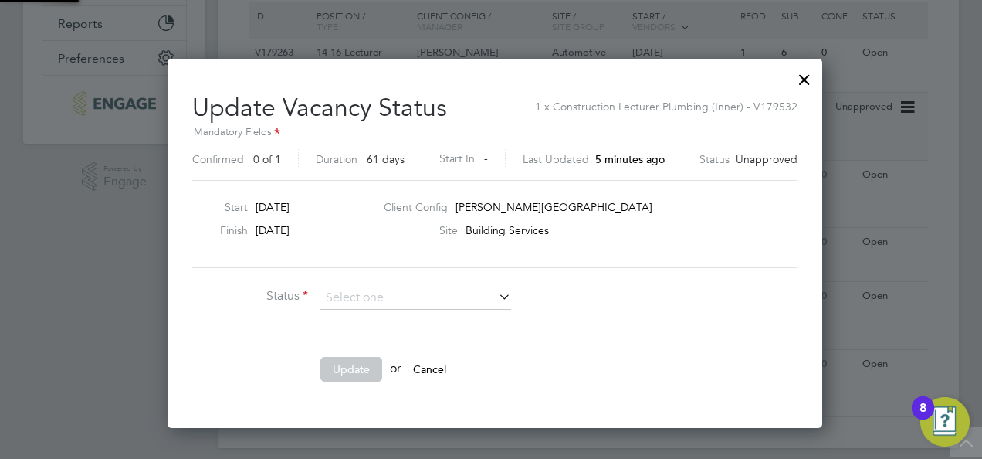
scroll to position [367, 647]
click at [496, 290] on icon at bounding box center [496, 297] width 0 height 22
click at [797, 78] on div at bounding box center [805, 76] width 28 height 28
